Goal: Task Accomplishment & Management: Manage account settings

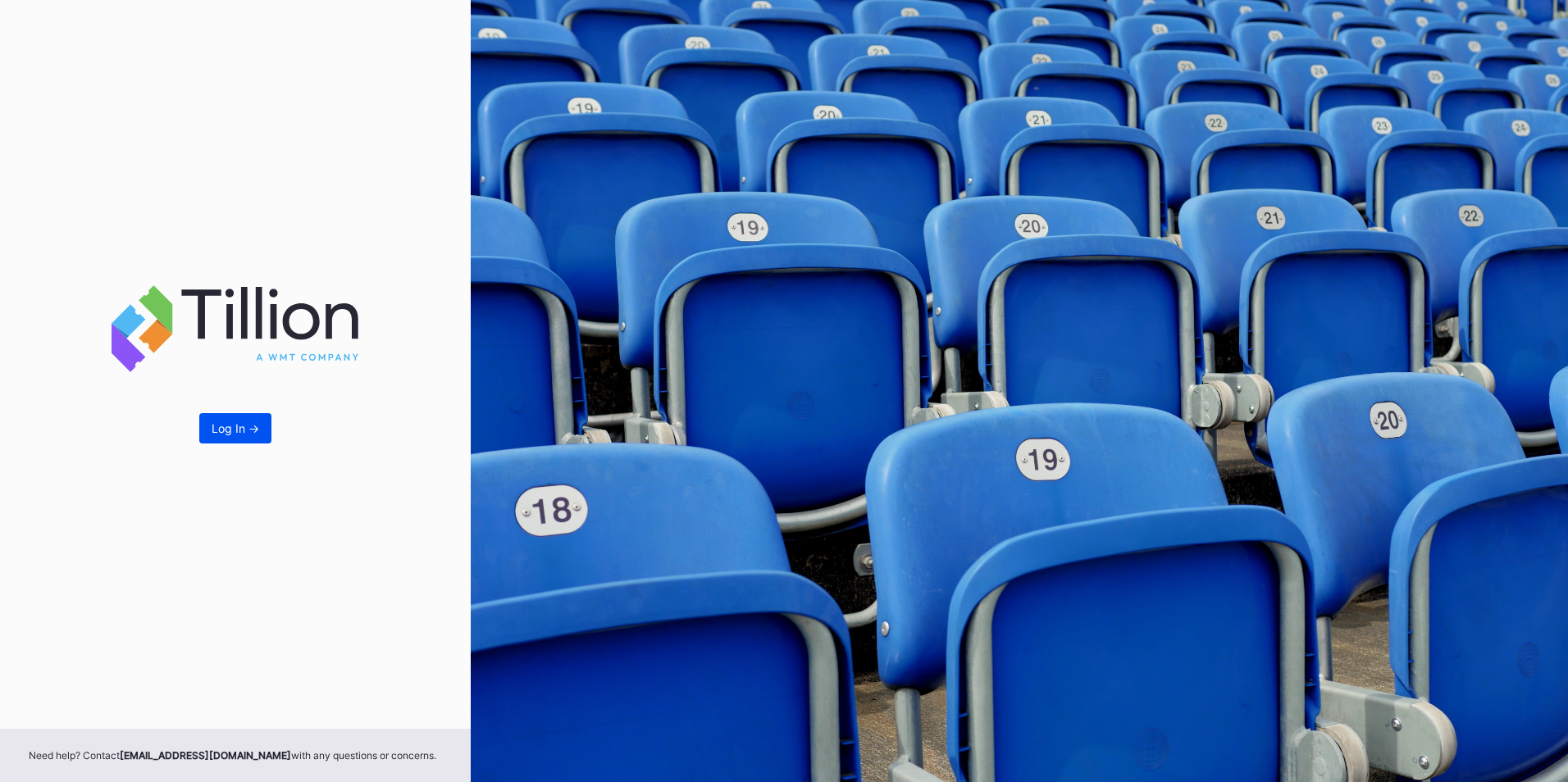
click at [245, 428] on div "Log In ->" at bounding box center [235, 429] width 47 height 14
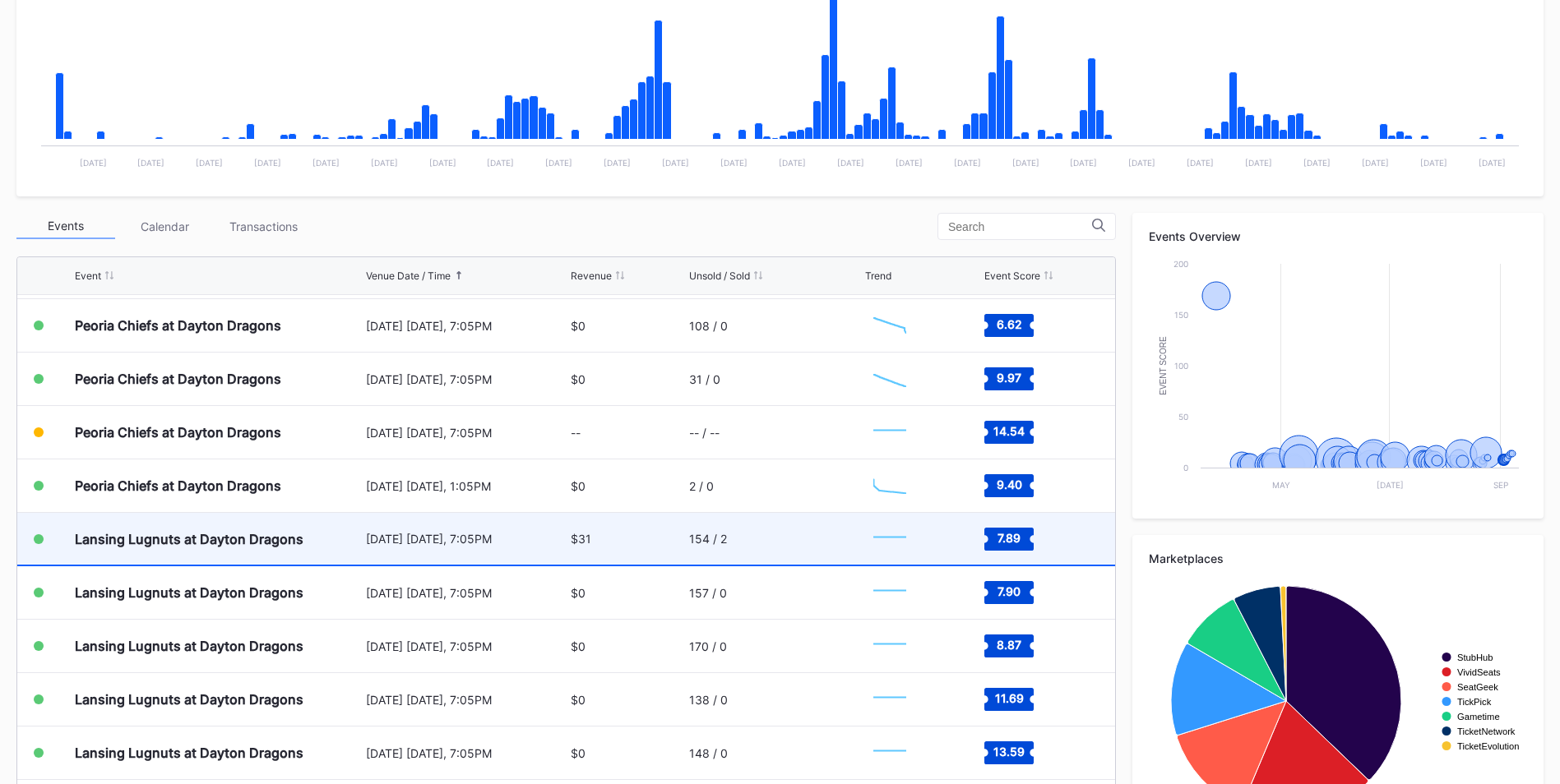
scroll to position [411, 0]
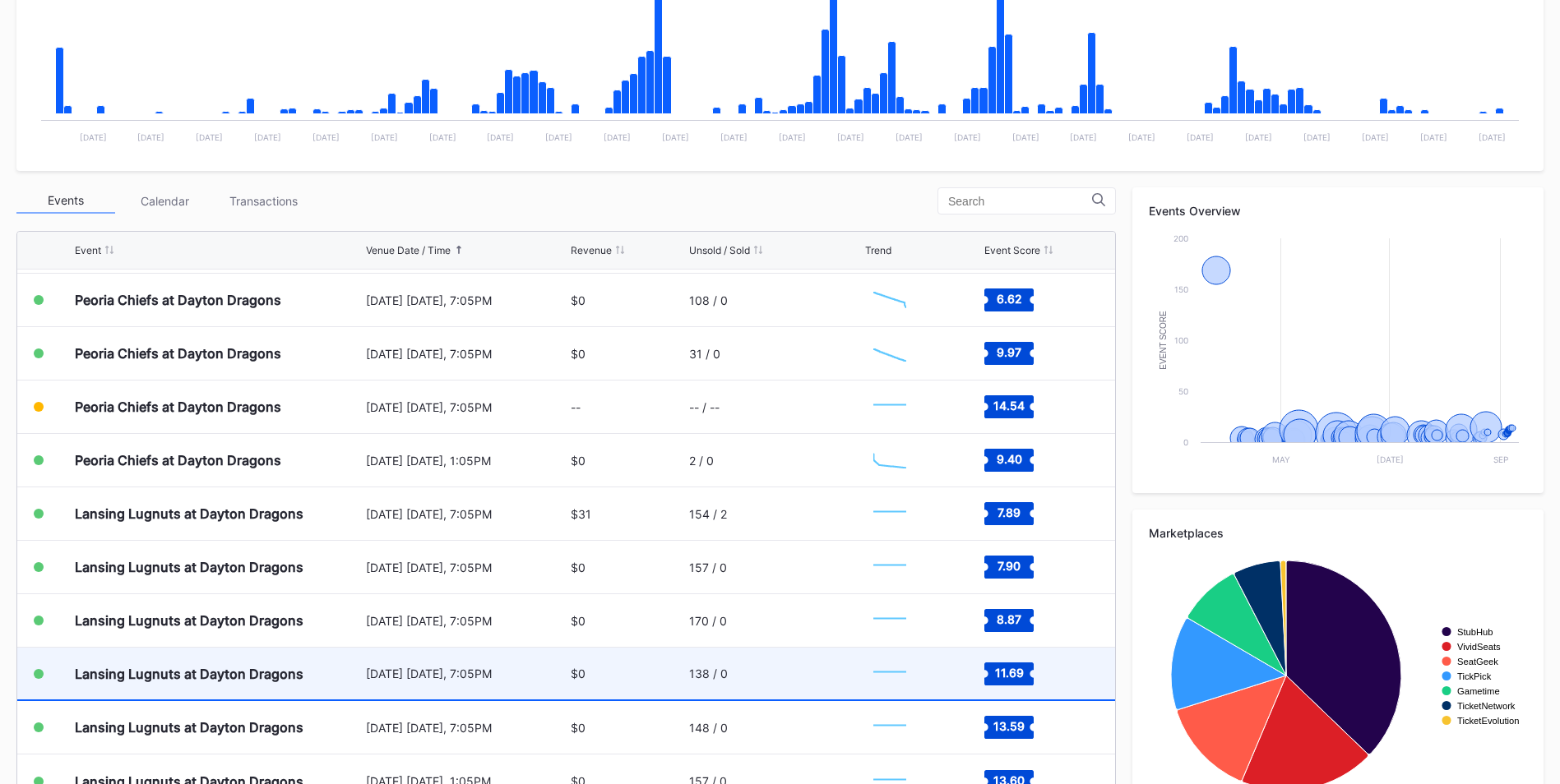
click at [239, 669] on div "Lansing Lugnuts at Dayton Dragons" at bounding box center [189, 673] width 228 height 16
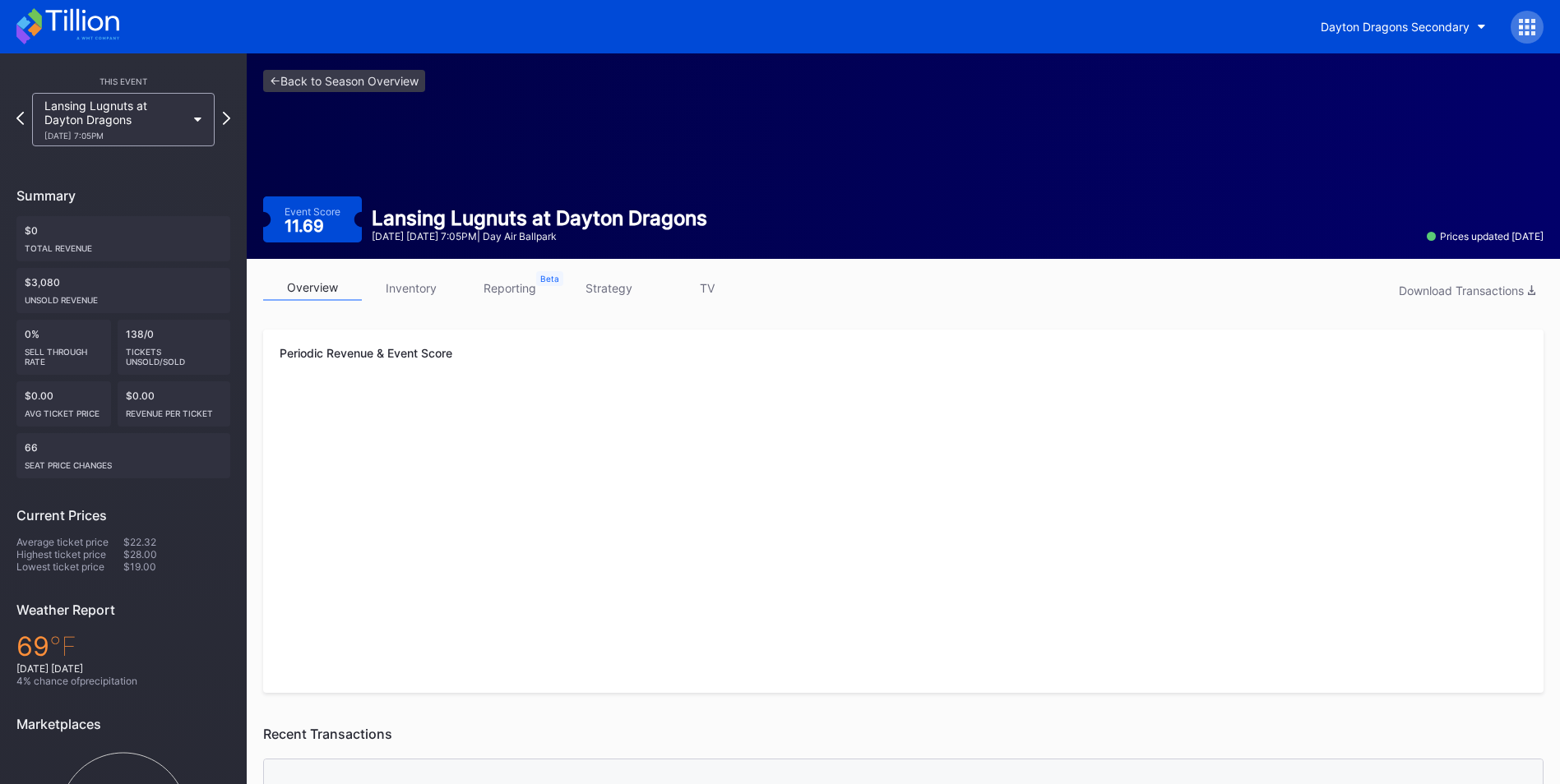
click at [409, 275] on div "overview inventory reporting strategy TV Download Transactions Periodic Revenue…" at bounding box center [903, 744] width 1314 height 970
click at [406, 291] on link "inventory" at bounding box center [411, 288] width 99 height 25
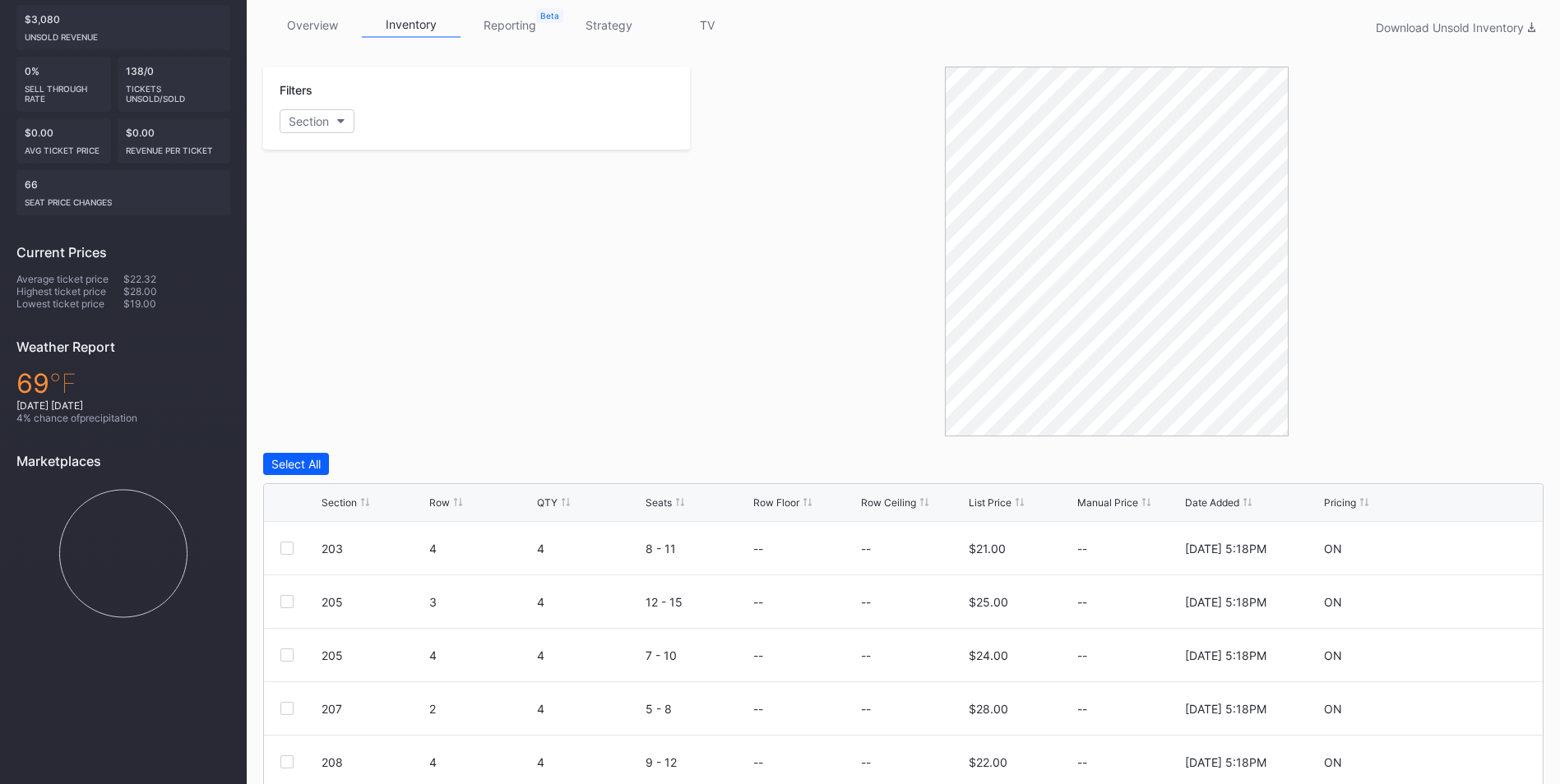
scroll to position [328, 0]
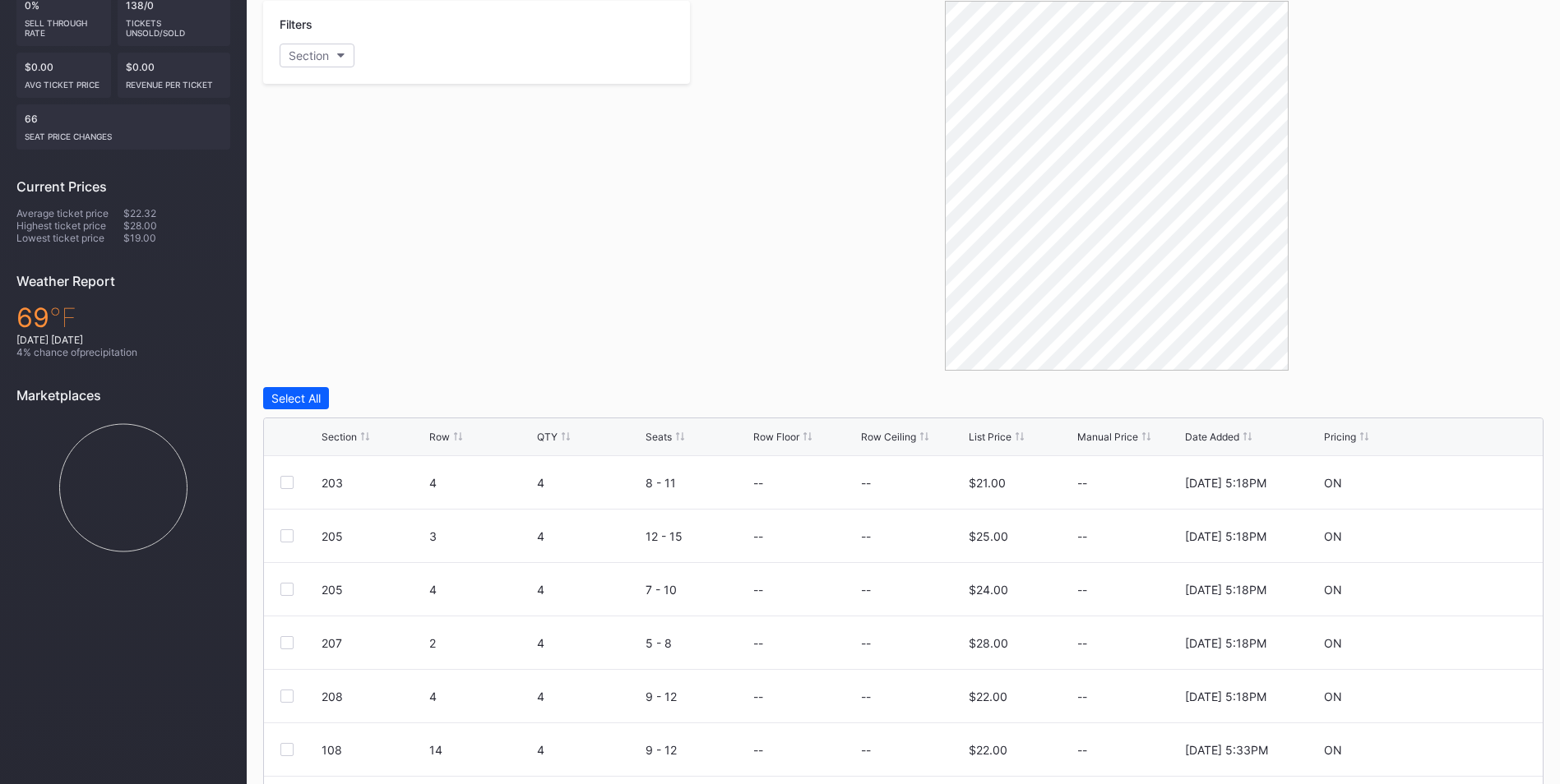
click at [336, 440] on div "Section" at bounding box center [339, 437] width 35 height 12
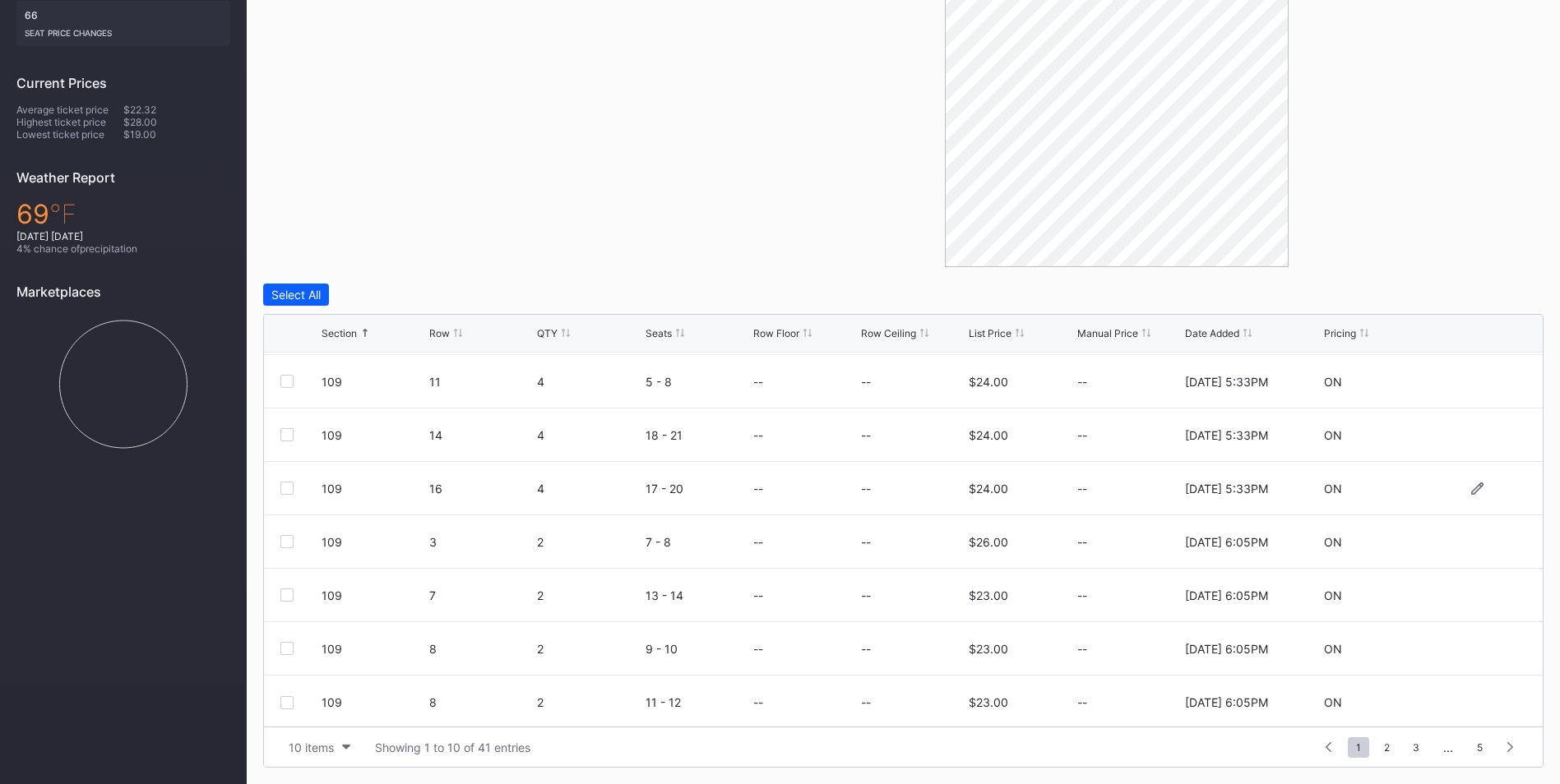
scroll to position [160, 0]
drag, startPoint x: 1382, startPoint y: 746, endPoint x: 1372, endPoint y: 746, distance: 10.0
click at [1382, 746] on span "2" at bounding box center [1387, 748] width 22 height 21
click at [286, 430] on div at bounding box center [286, 432] width 13 height 13
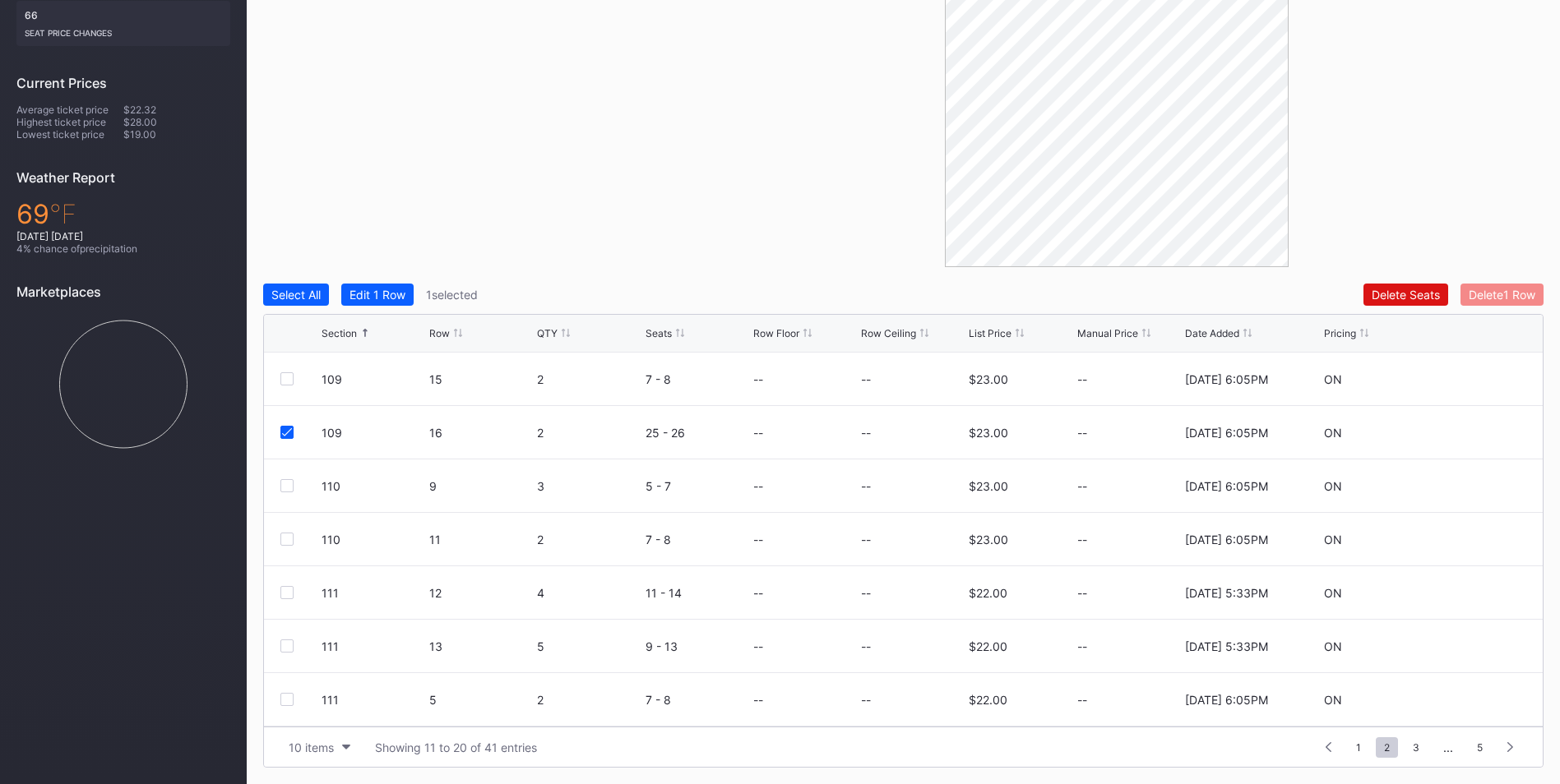
click at [1500, 296] on div "Delete 1 Row" at bounding box center [1501, 295] width 67 height 14
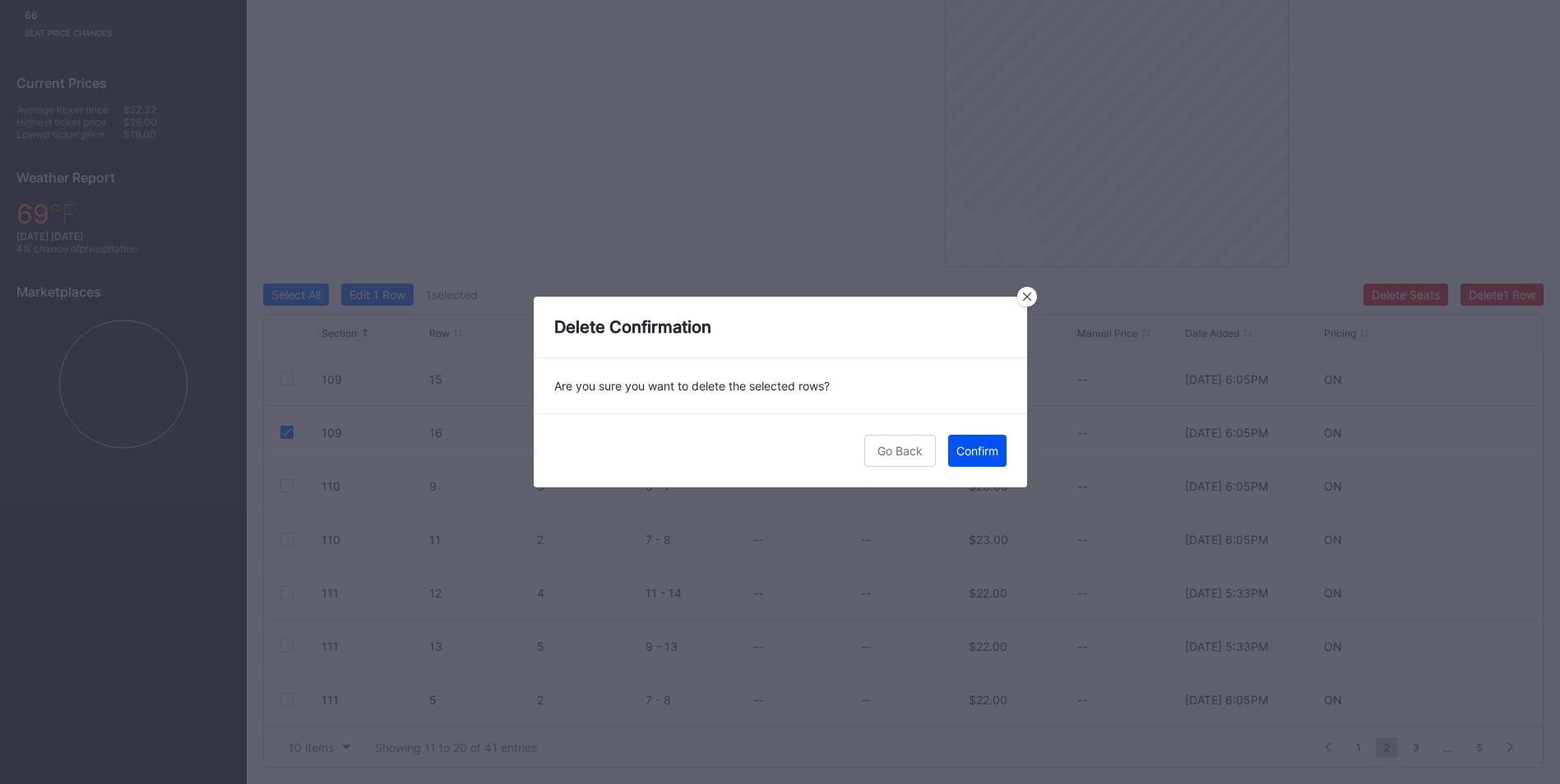
click at [983, 447] on div "Confirm" at bounding box center [977, 451] width 42 height 14
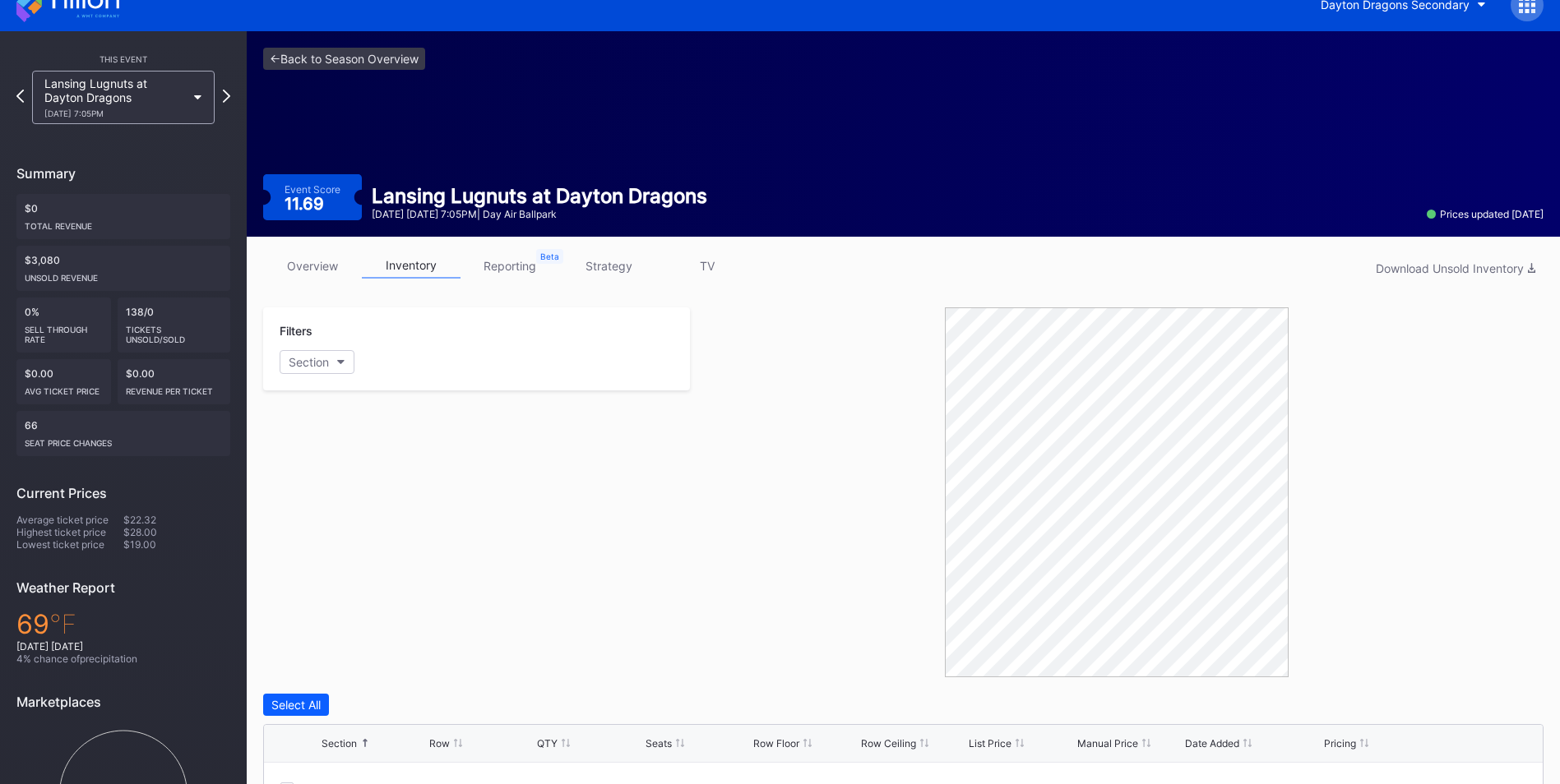
scroll to position [22, 0]
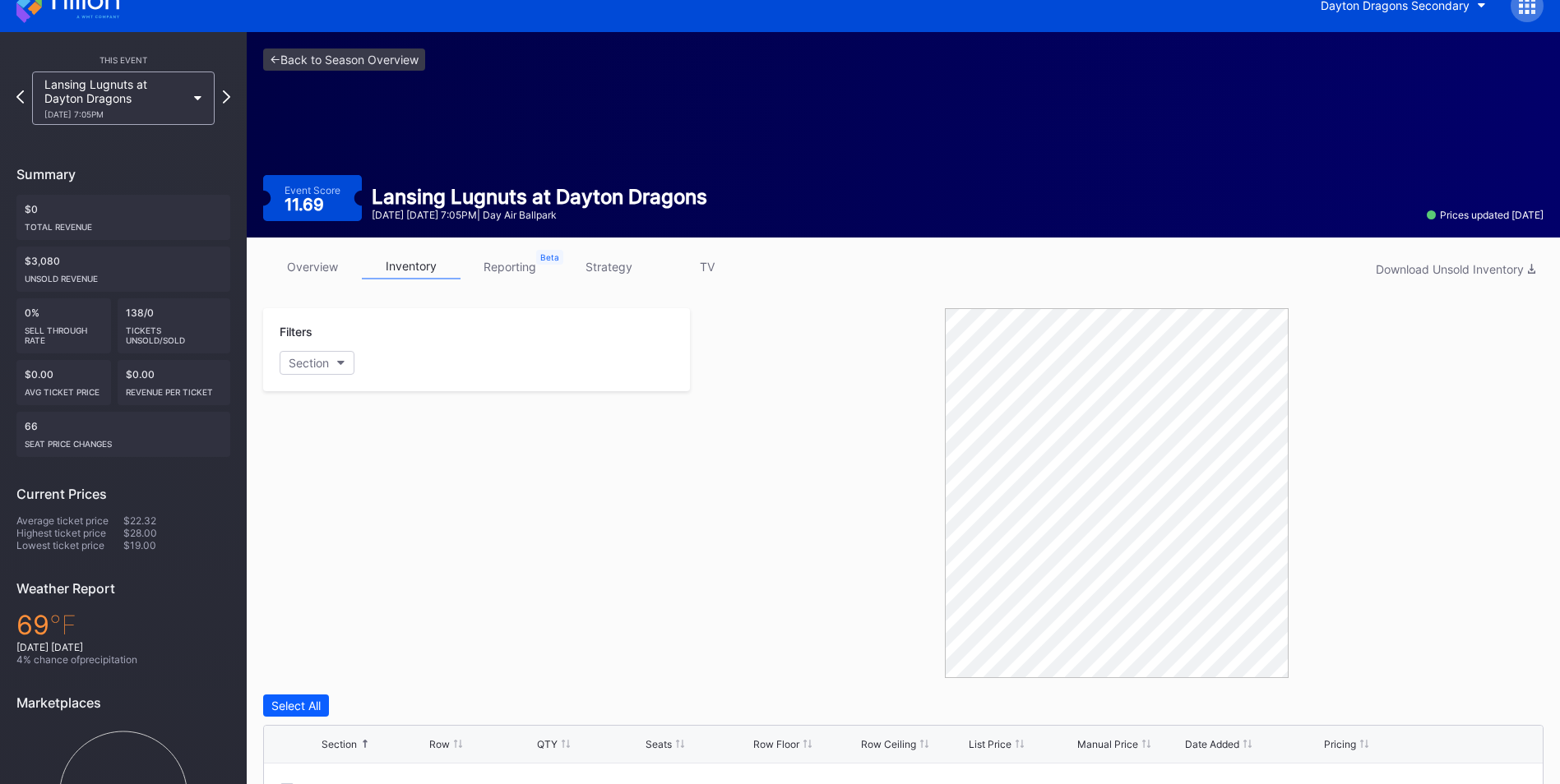
click at [193, 99] on div "Lansing Lugnuts at Dayton Dragons [DATE] 7:05PM" at bounding box center [123, 99] width 182 height 54
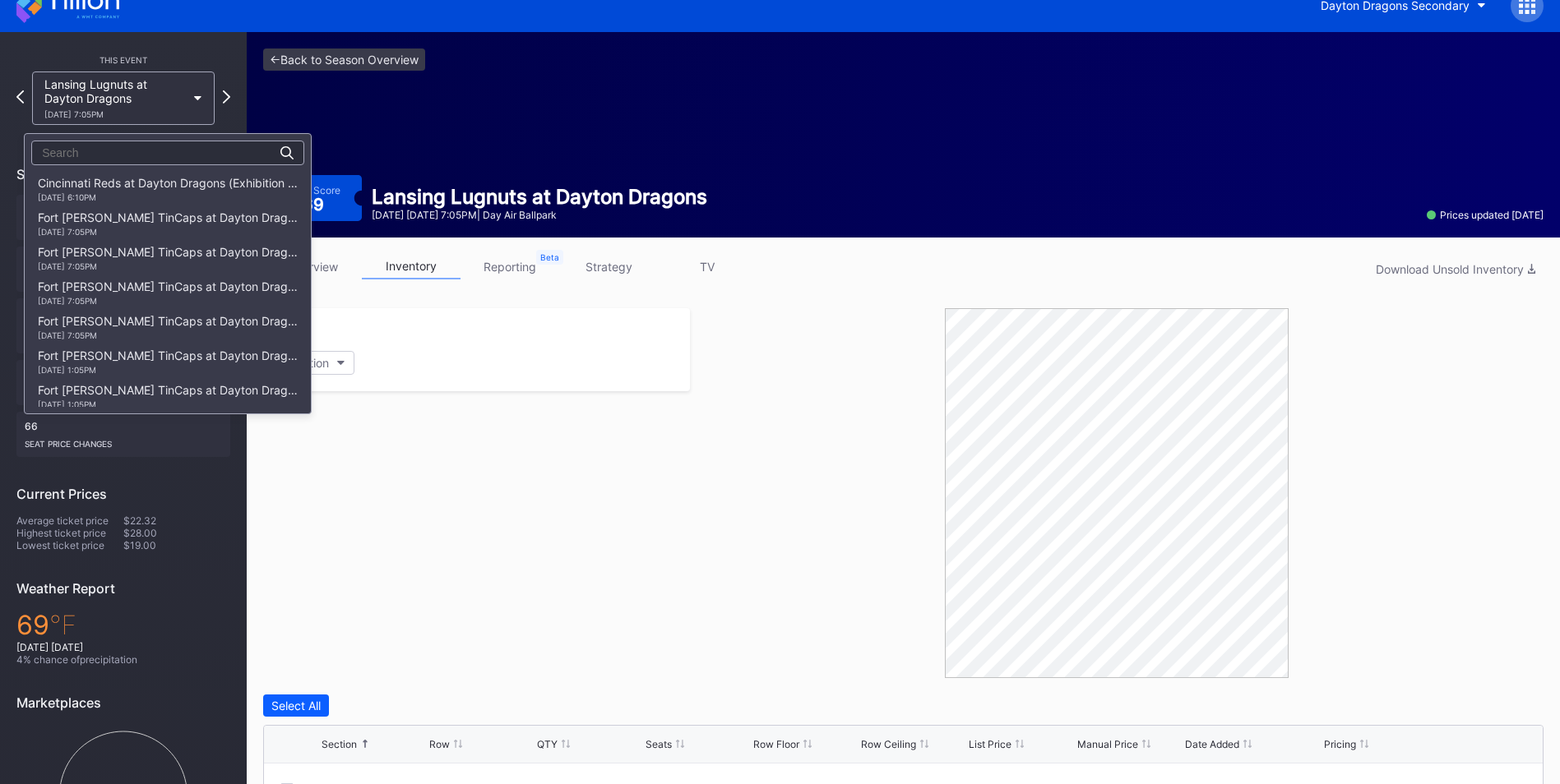
scroll to position [2078, 0]
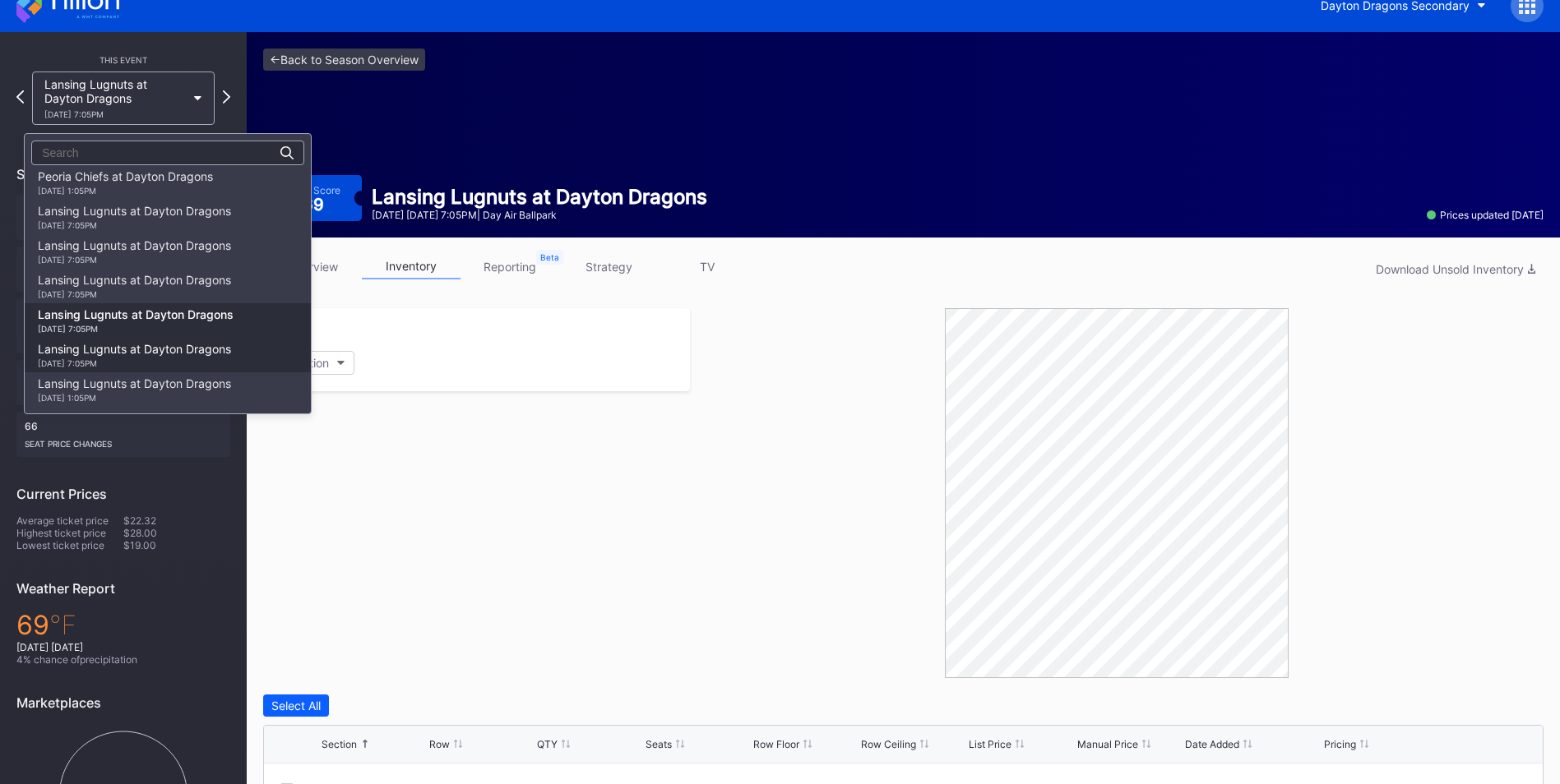
click at [125, 364] on div "[DATE] 7:05PM" at bounding box center [134, 363] width 193 height 10
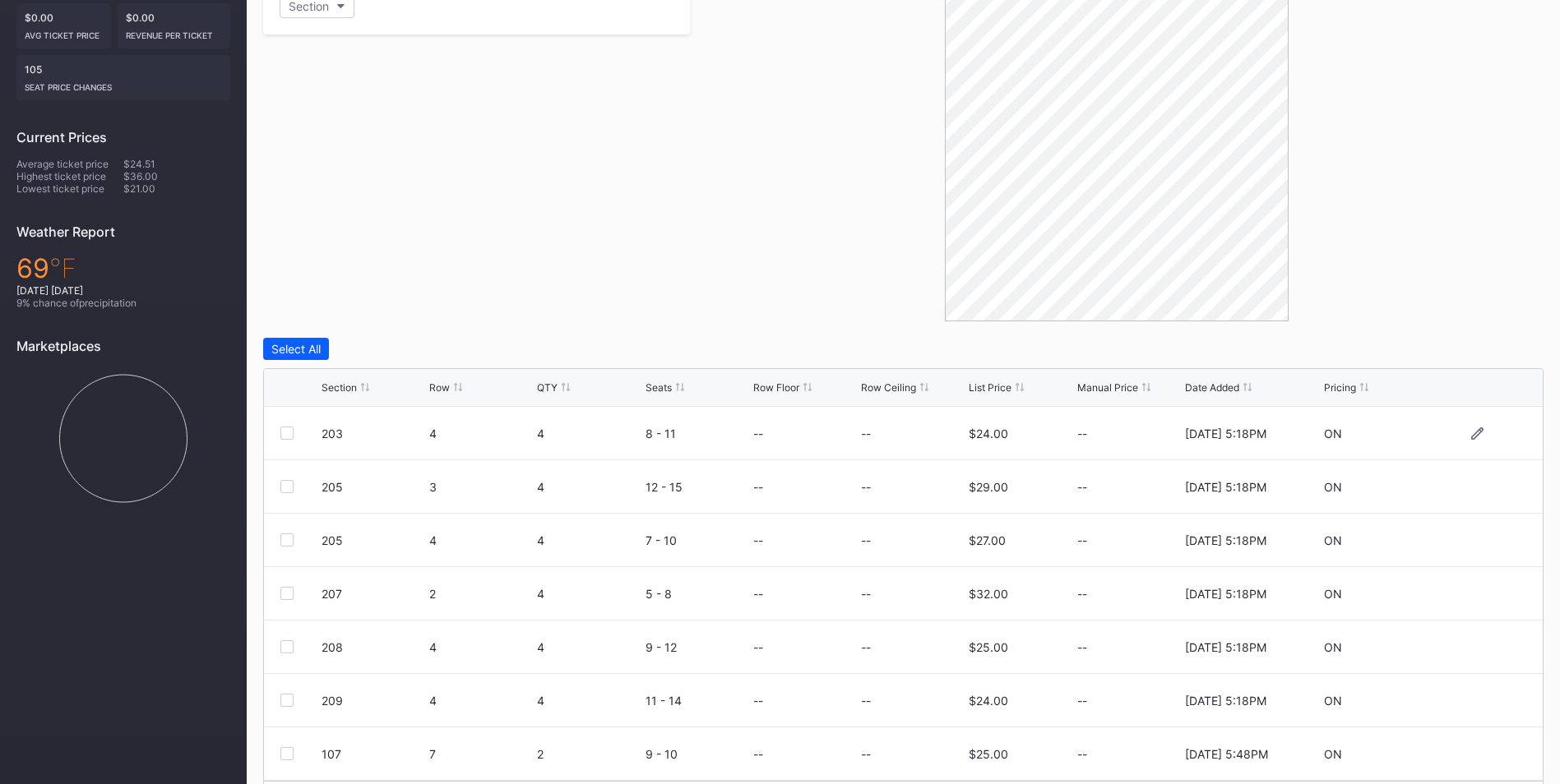
scroll to position [411, 0]
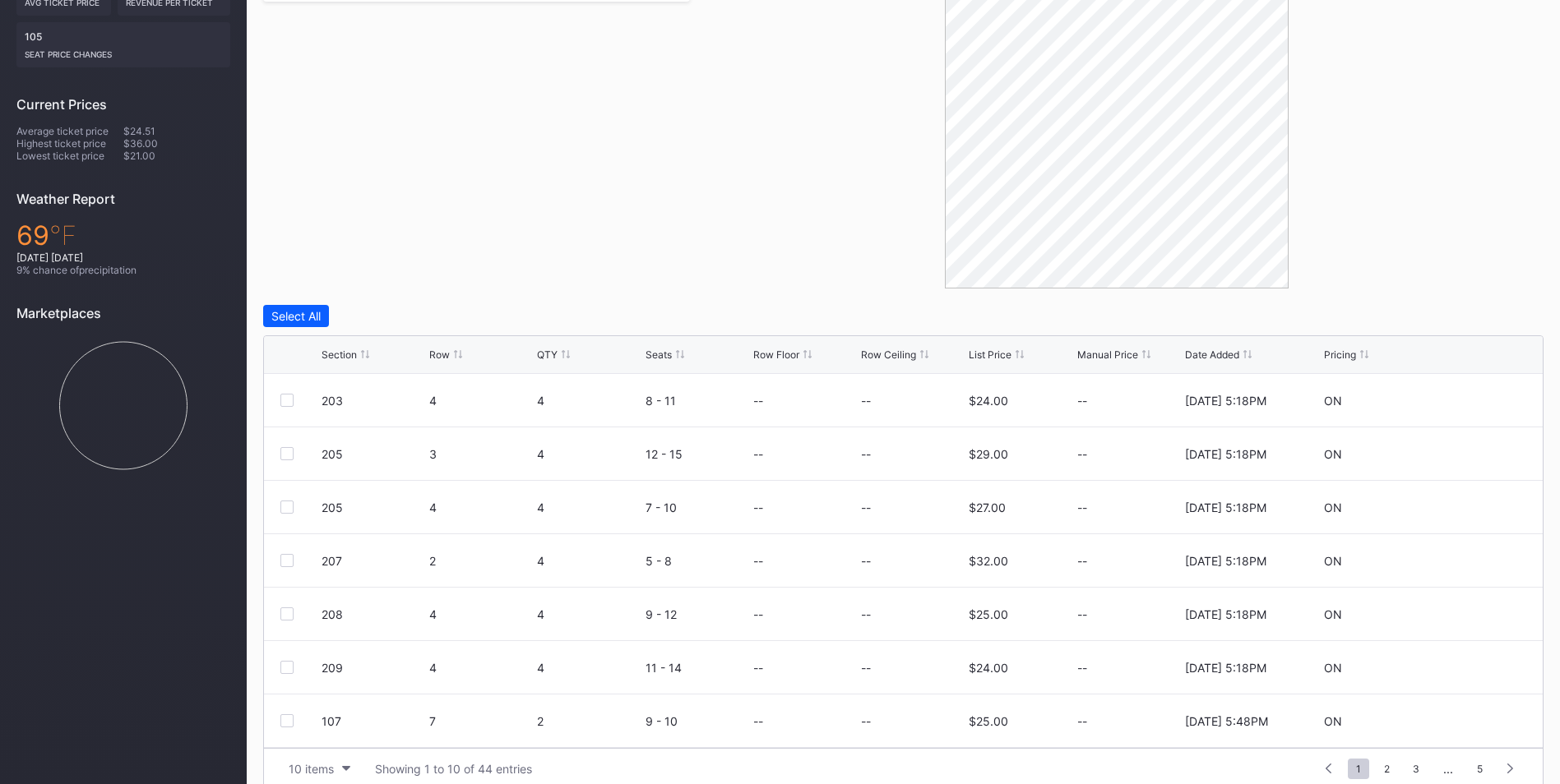
click at [546, 347] on div "Section Row QTY Seats Row Floor Row Ceiling List Price Manual Price Date Added …" at bounding box center [903, 355] width 1279 height 38
click at [548, 352] on div "QTY" at bounding box center [547, 354] width 21 height 12
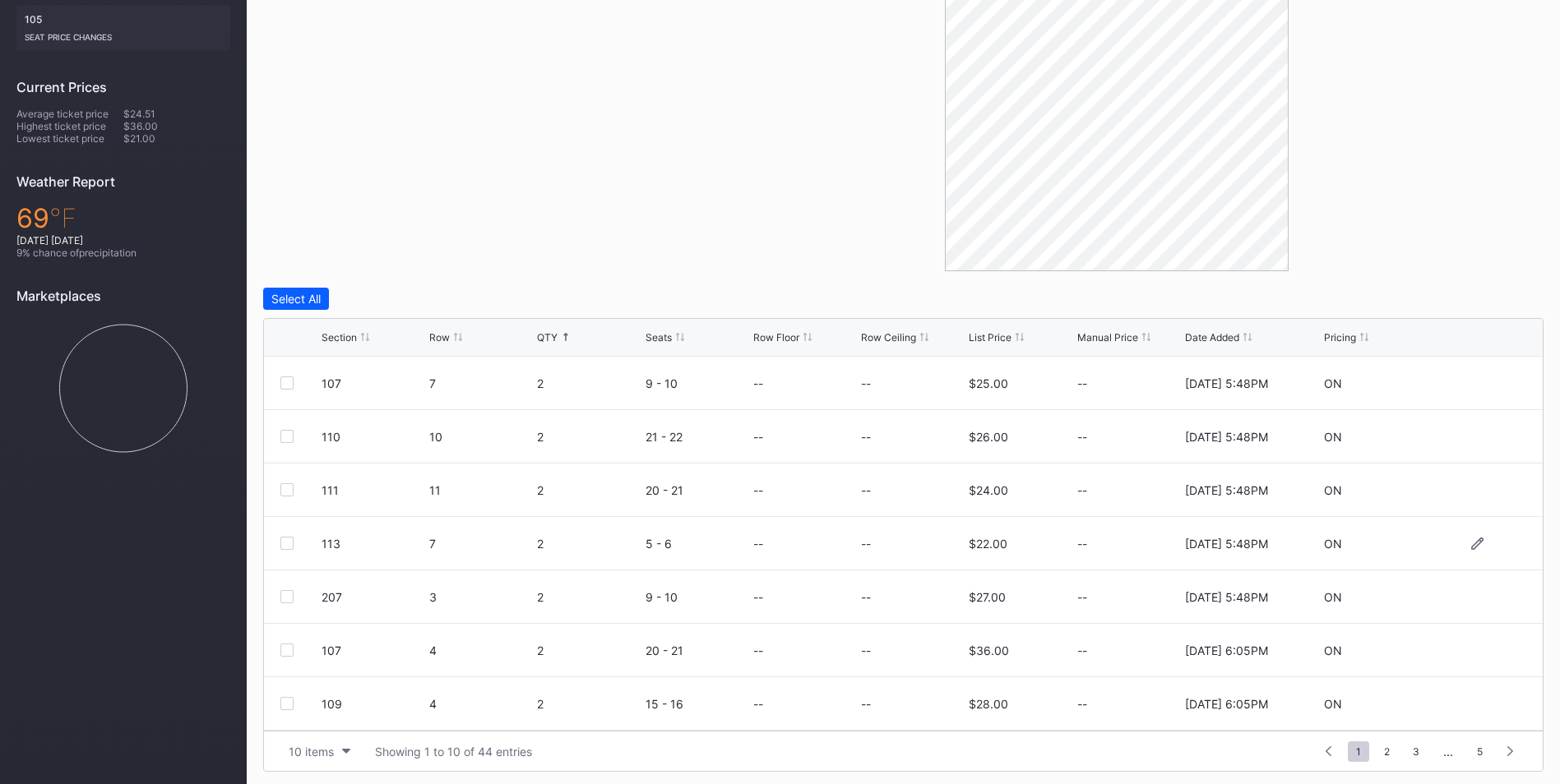
scroll to position [432, 0]
click at [1484, 749] on span "5" at bounding box center [1480, 748] width 22 height 21
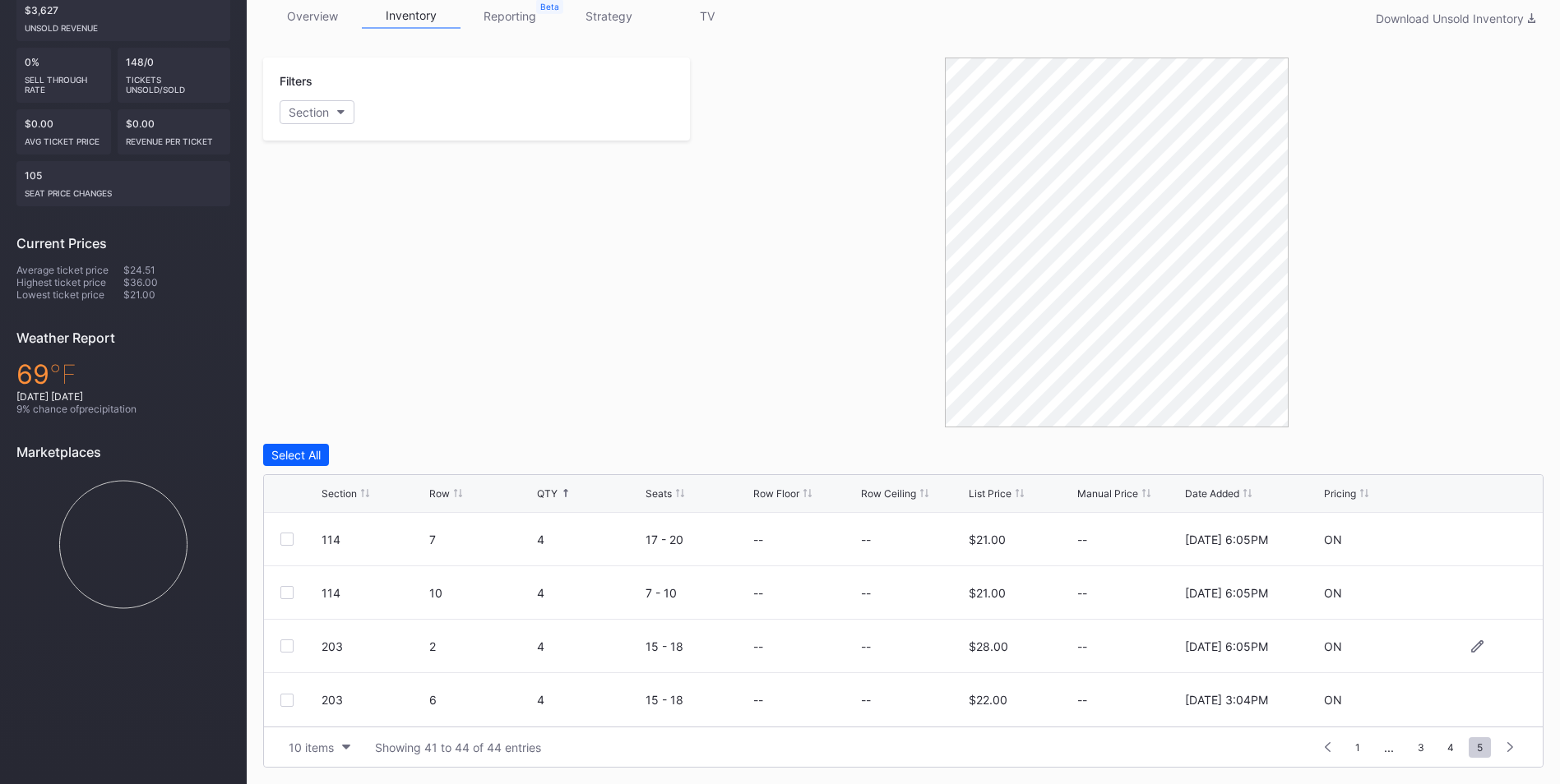
scroll to position [272, 0]
click at [1448, 749] on span "4" at bounding box center [1450, 748] width 23 height 21
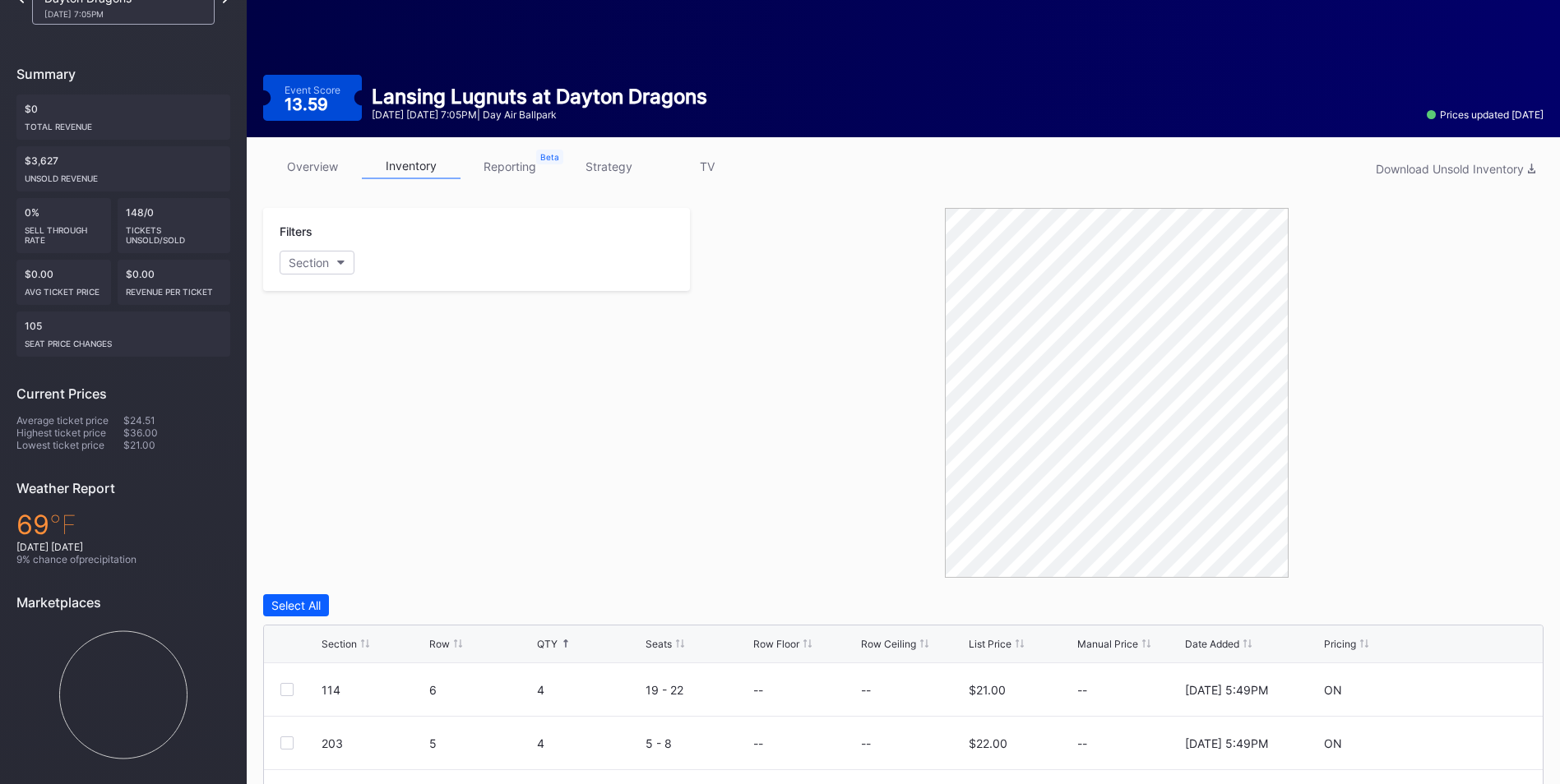
scroll to position [0, 0]
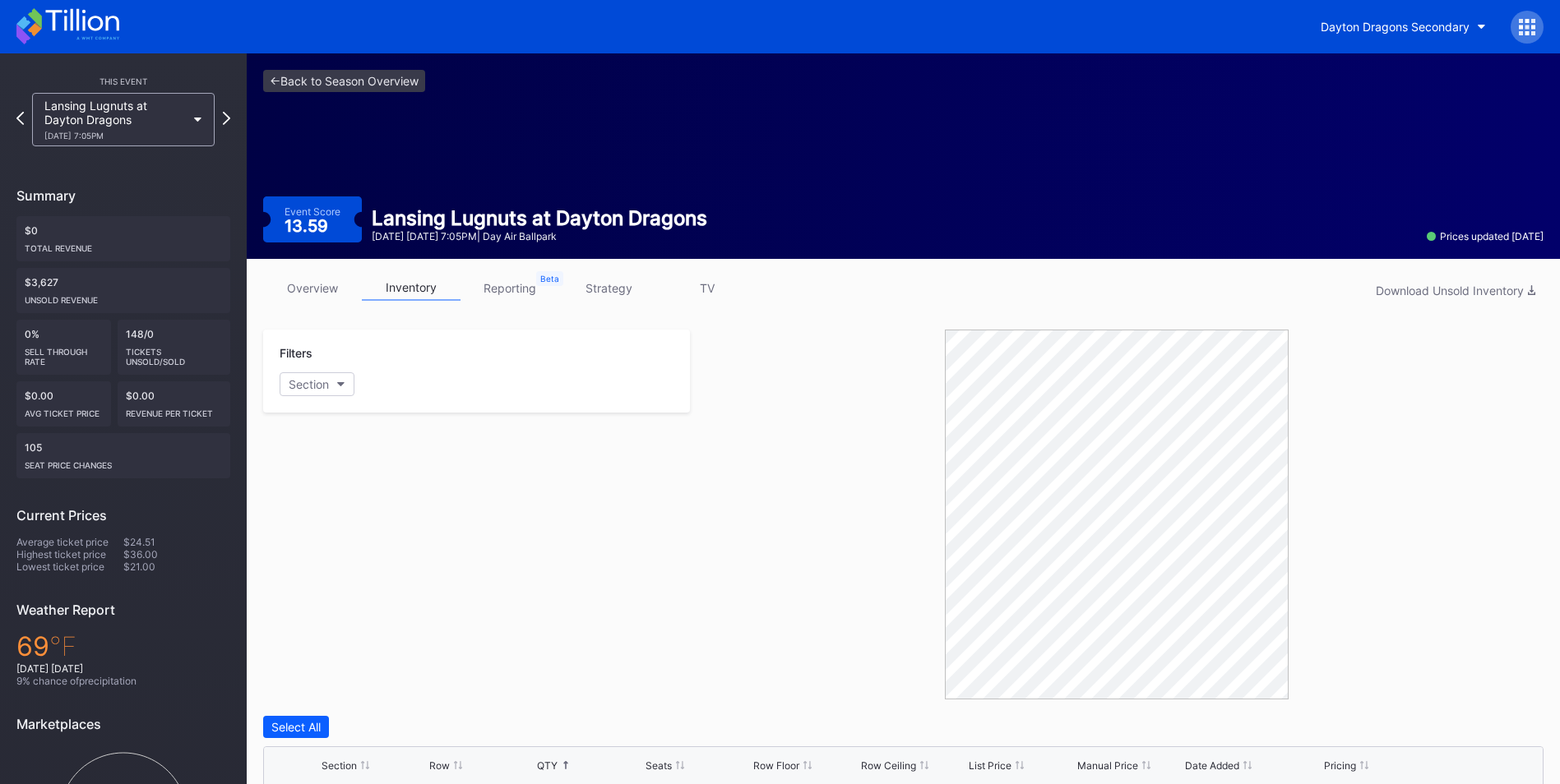
click at [211, 136] on div "Lansing Lugnuts at Dayton Dragons [DATE] 7:05PM" at bounding box center [123, 119] width 182 height 54
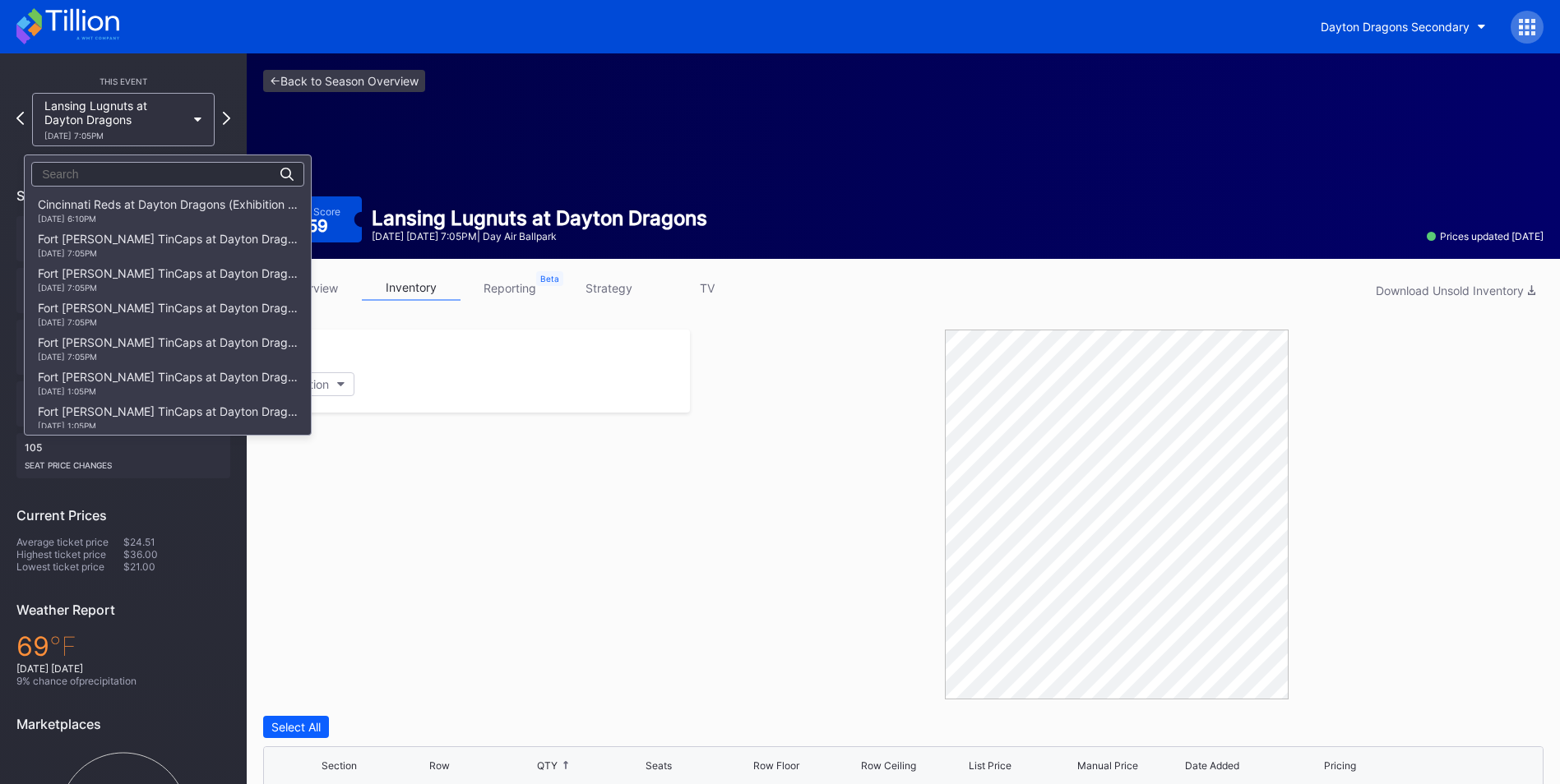
scroll to position [2078, 0]
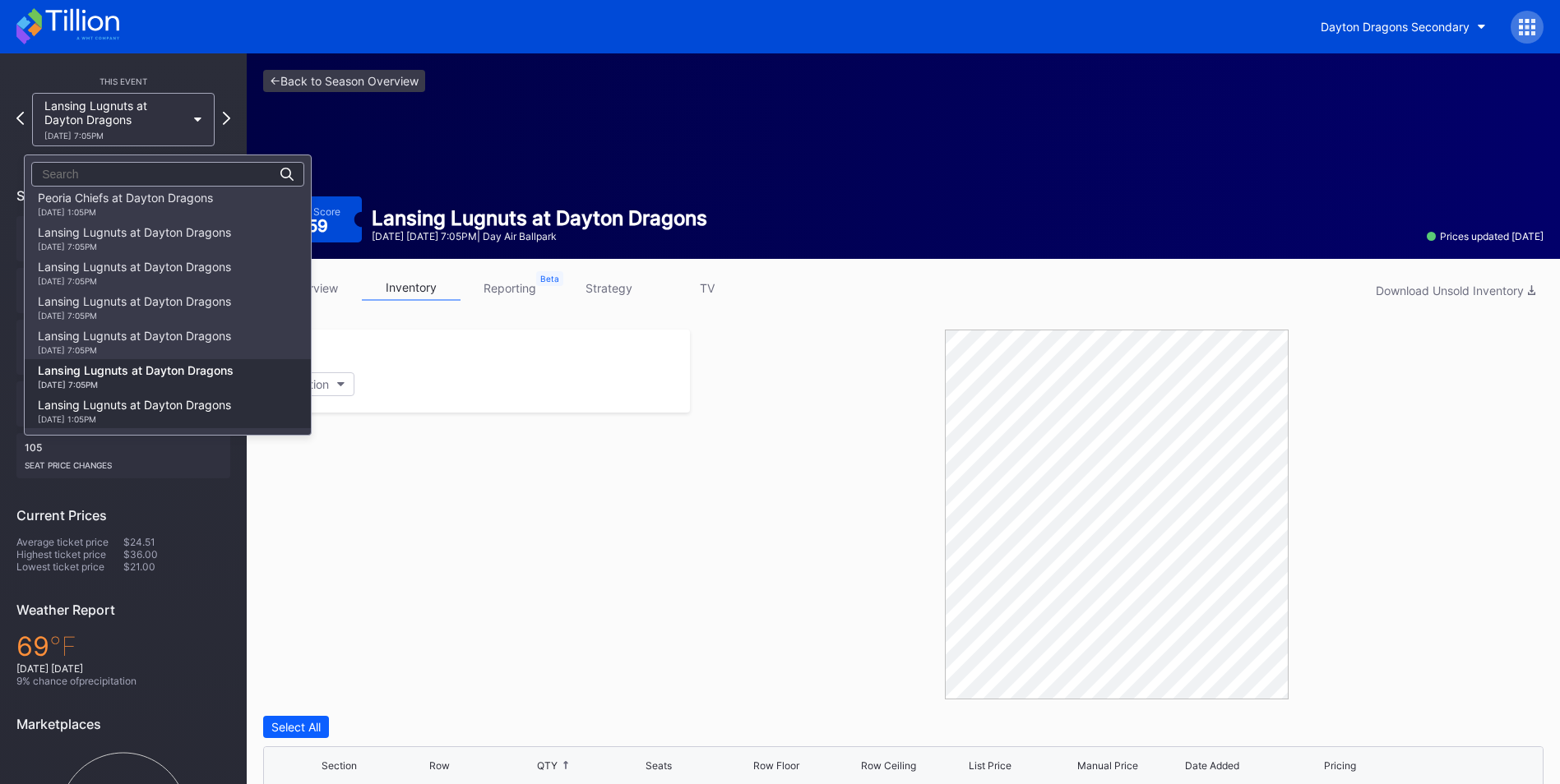
click at [120, 399] on div "Lansing Lugnuts at Dayton Dragons [DATE] 1:05PM" at bounding box center [134, 411] width 193 height 26
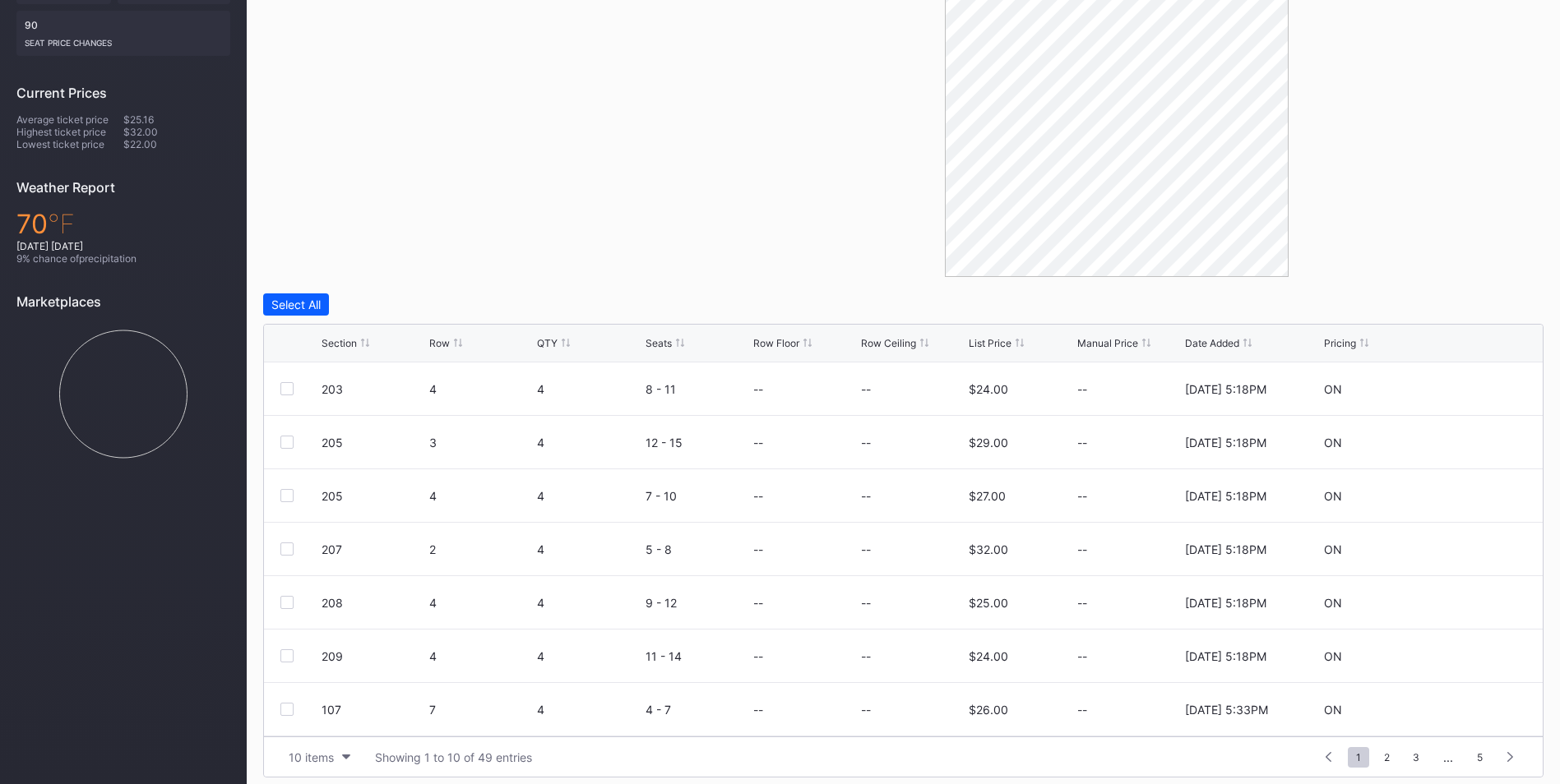
scroll to position [432, 0]
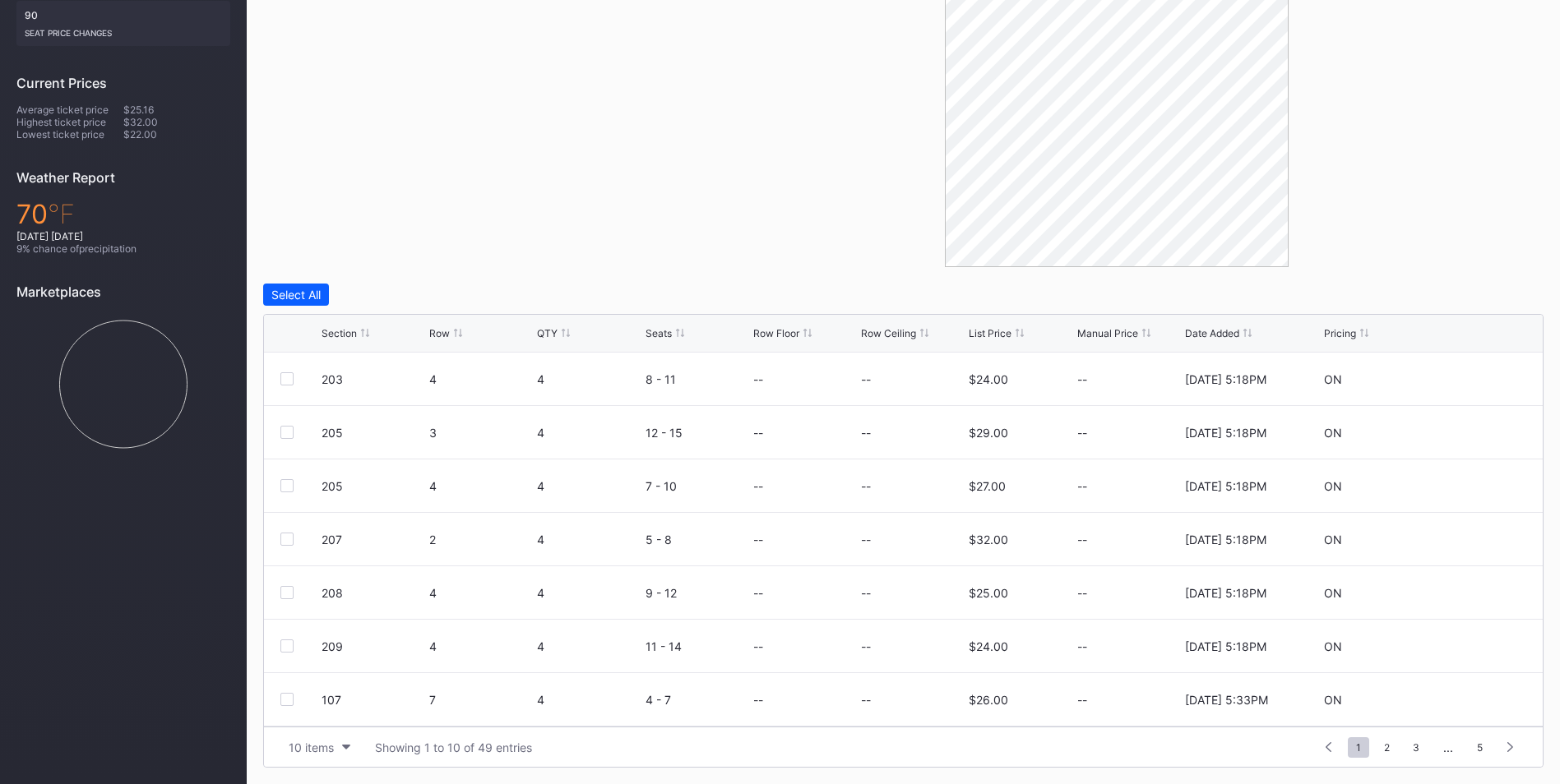
click at [334, 330] on div "Section" at bounding box center [339, 333] width 35 height 12
drag, startPoint x: 291, startPoint y: 646, endPoint x: 323, endPoint y: 646, distance: 32.0
click at [291, 646] on div at bounding box center [286, 646] width 13 height 13
click at [1525, 290] on div "Delete 1 Row" at bounding box center [1501, 295] width 67 height 14
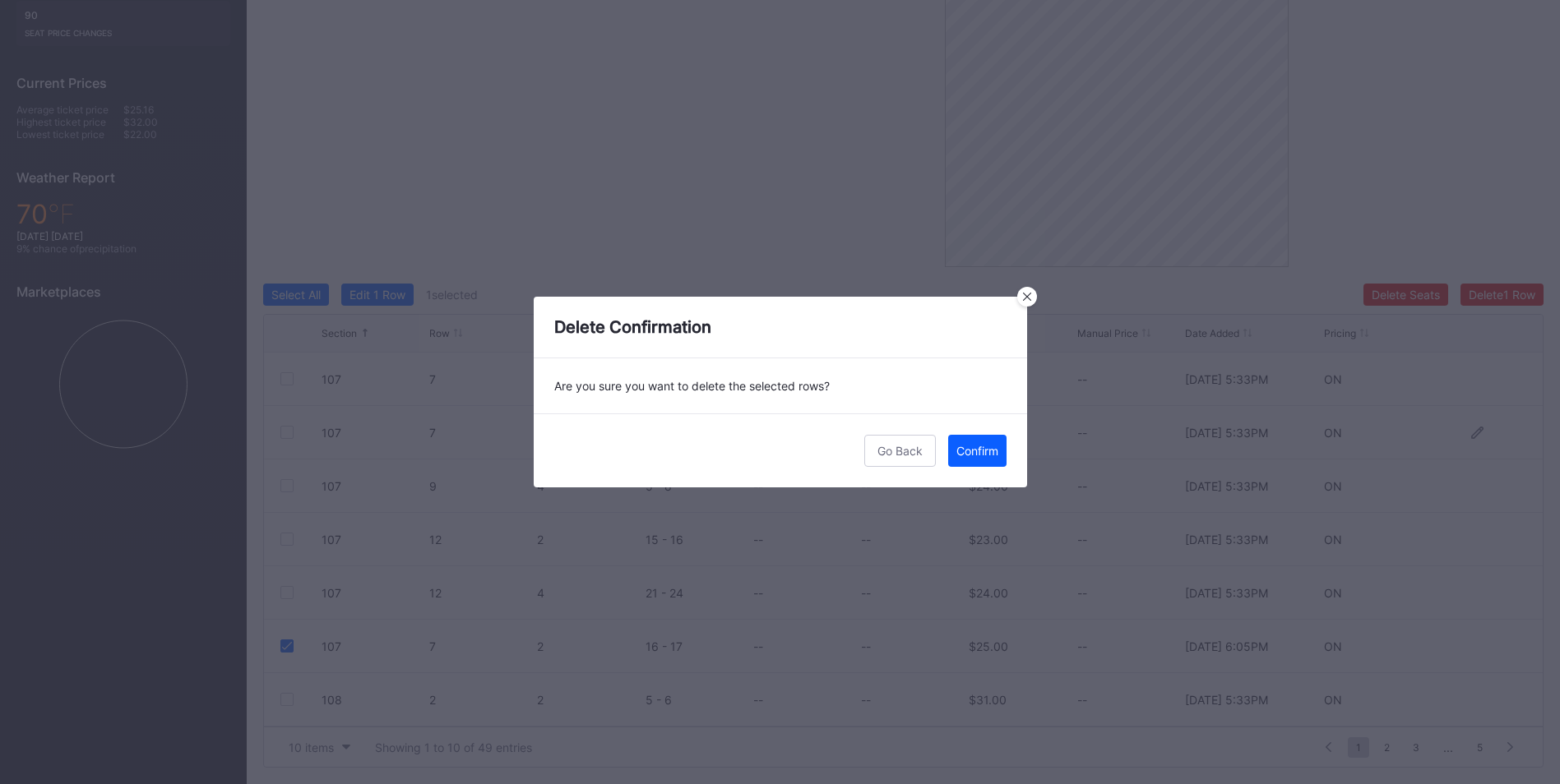
drag, startPoint x: 965, startPoint y: 449, endPoint x: 1068, endPoint y: 449, distance: 103.0
click at [968, 449] on div "Confirm" at bounding box center [977, 451] width 42 height 14
